Goal: Task Accomplishment & Management: Manage account settings

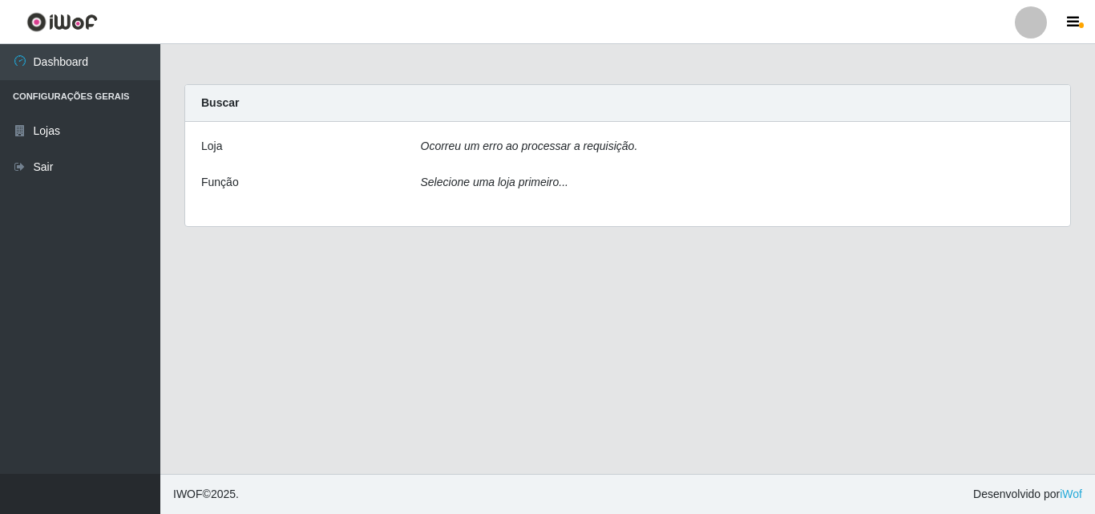
click at [1032, 39] on li "Perfil Alterar Senha Sair" at bounding box center [1031, 22] width 48 height 40
click at [1022, 17] on div at bounding box center [1031, 22] width 32 height 32
click at [694, 50] on main "Carregando... Buscar Loja Ocorreu um erro ao processar a requisição. Função Sel…" at bounding box center [627, 259] width 935 height 430
click at [580, 150] on icon "Ocorreu um erro ao processar a requisição." at bounding box center [529, 145] width 217 height 13
click at [1039, 19] on div at bounding box center [1031, 22] width 32 height 32
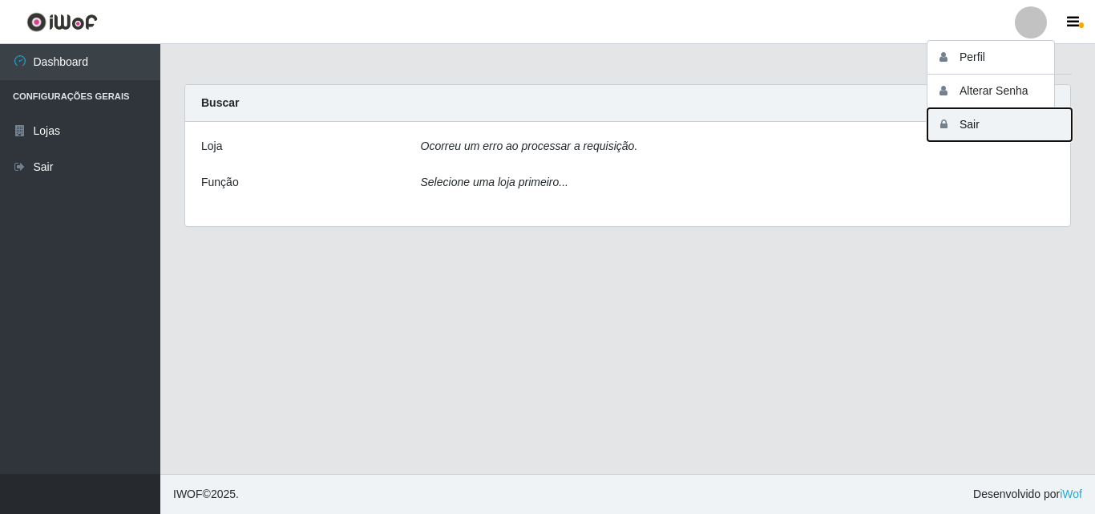
click at [959, 129] on button "Sair" at bounding box center [999, 124] width 144 height 33
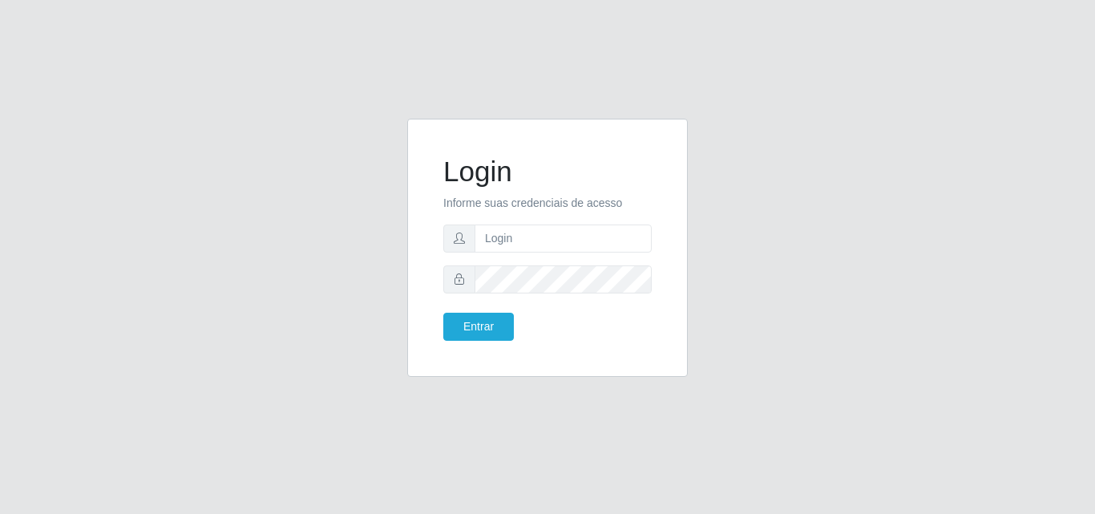
click at [852, 158] on div "Login Informe suas credenciais de acesso Entrar" at bounding box center [548, 257] width 914 height 277
click at [570, 242] on input "text" at bounding box center [563, 238] width 177 height 28
type input "[PERSON_NAME]"
click at [612, 226] on input "[PERSON_NAME]" at bounding box center [563, 238] width 177 height 28
